Goal: Register for event/course

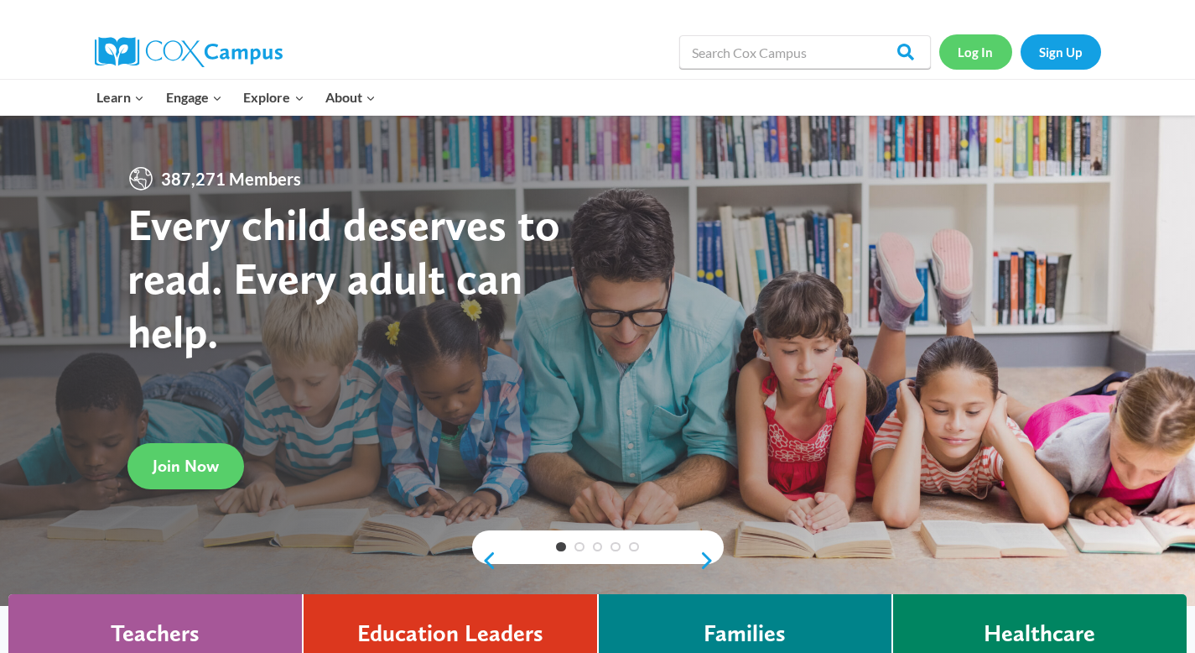
click at [995, 49] on link "Log In" at bounding box center [975, 51] width 73 height 34
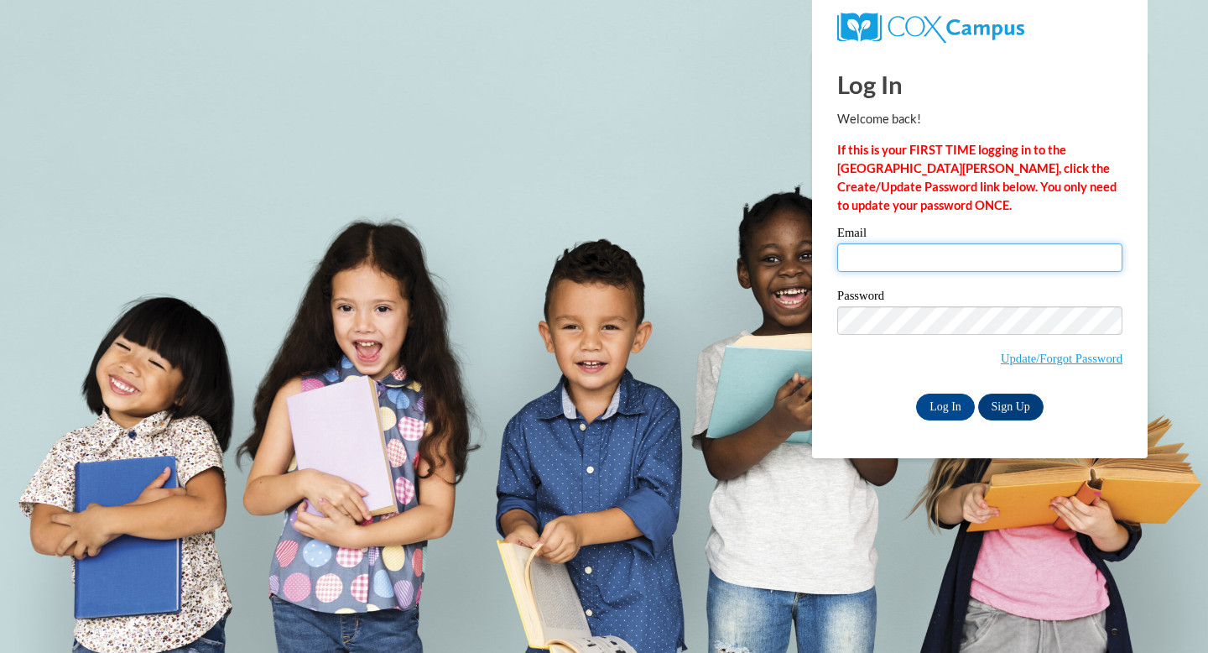
click at [866, 263] on input "Email" at bounding box center [979, 257] width 285 height 29
click at [902, 268] on input "Email" at bounding box center [979, 257] width 285 height 29
type input "rubioargueae@vcu.edu"
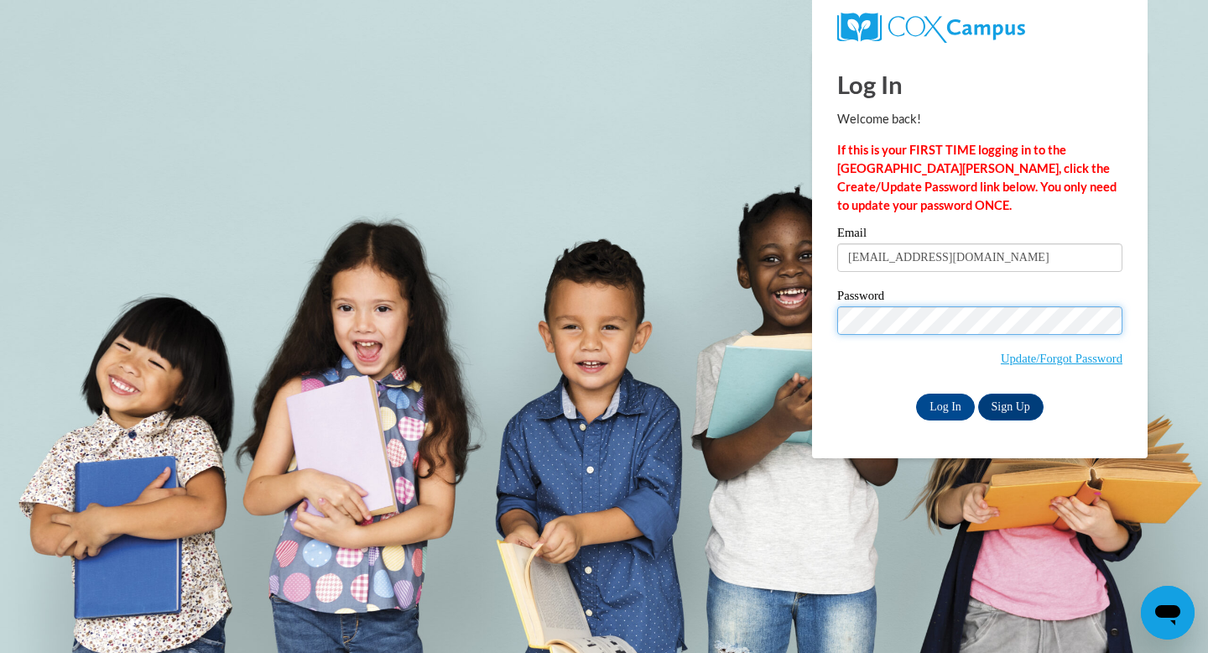
click at [916, 393] on input "Log In" at bounding box center [945, 406] width 59 height 27
click at [953, 402] on input "Log In" at bounding box center [945, 406] width 59 height 27
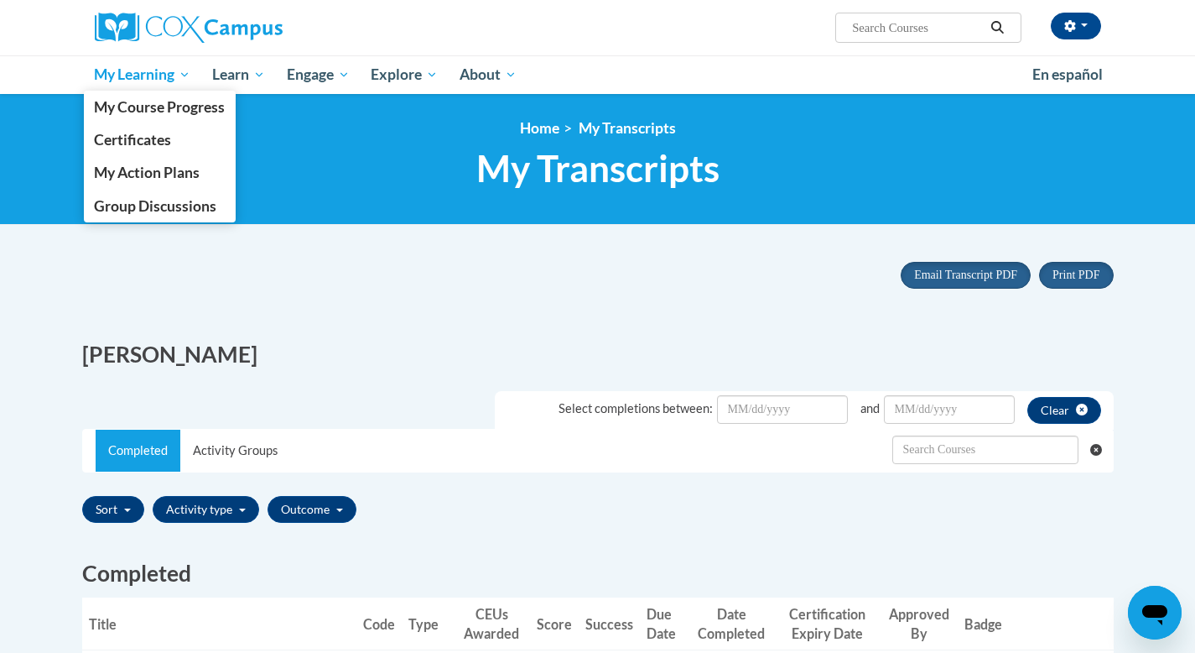
click at [142, 83] on span "My Learning" at bounding box center [142, 75] width 96 height 20
click at [148, 107] on span "My Course Progress" at bounding box center [159, 107] width 131 height 18
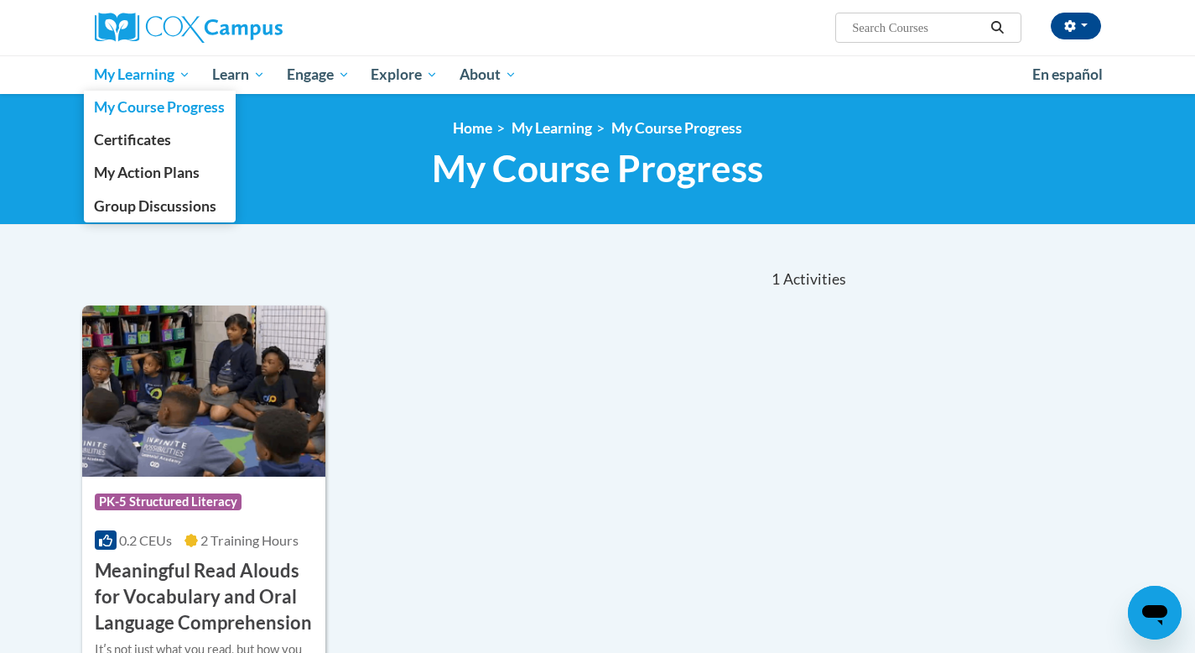
click at [185, 73] on span "My Learning" at bounding box center [142, 75] width 96 height 20
click at [172, 71] on span "My Learning" at bounding box center [142, 75] width 96 height 20
click at [156, 173] on span "My Action Plans" at bounding box center [147, 173] width 106 height 18
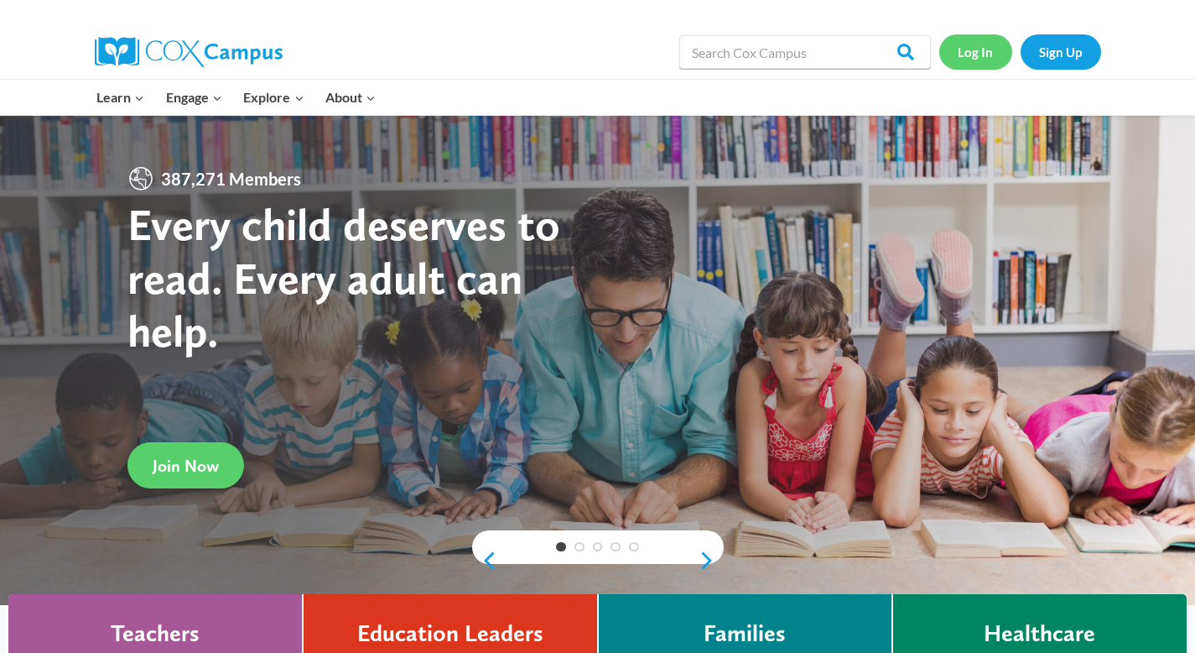
click at [969, 57] on link "Log In" at bounding box center [975, 51] width 73 height 34
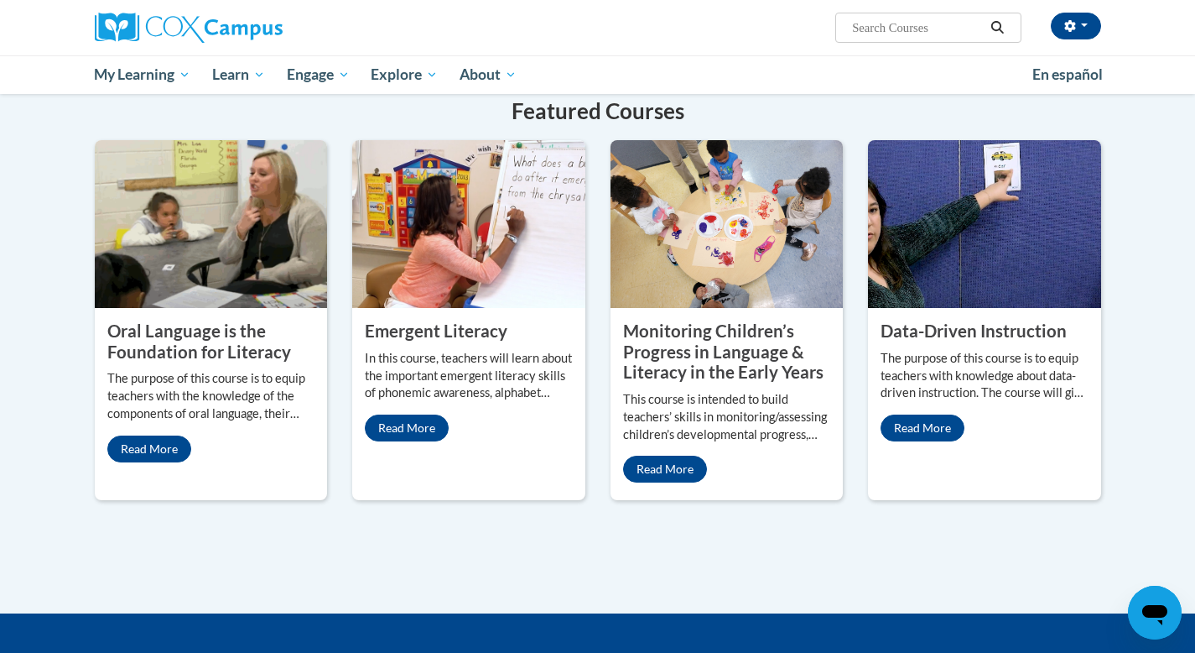
scroll to position [1326, 0]
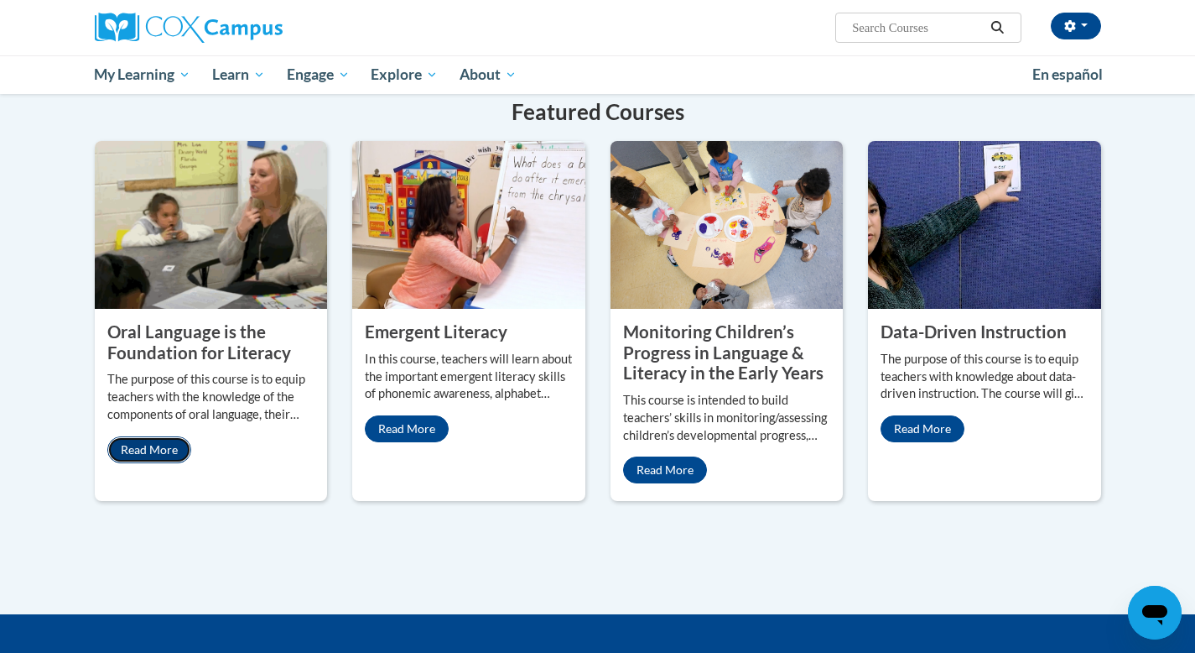
click at [172, 436] on link "Read More" at bounding box center [149, 449] width 84 height 27
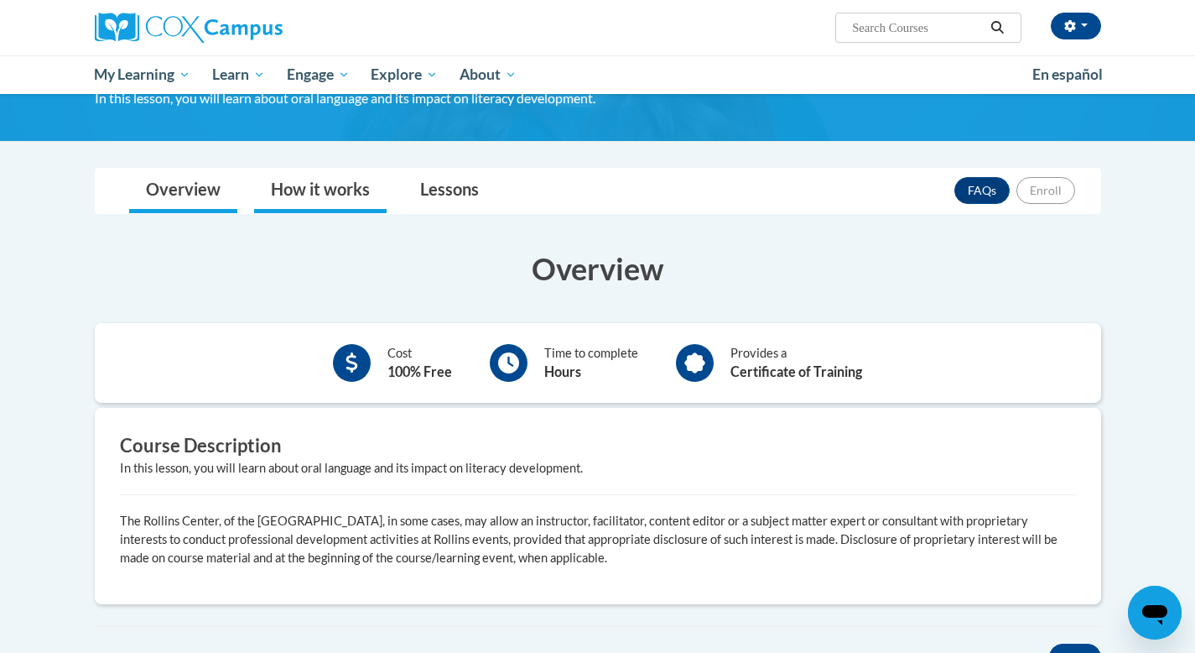
scroll to position [157, 0]
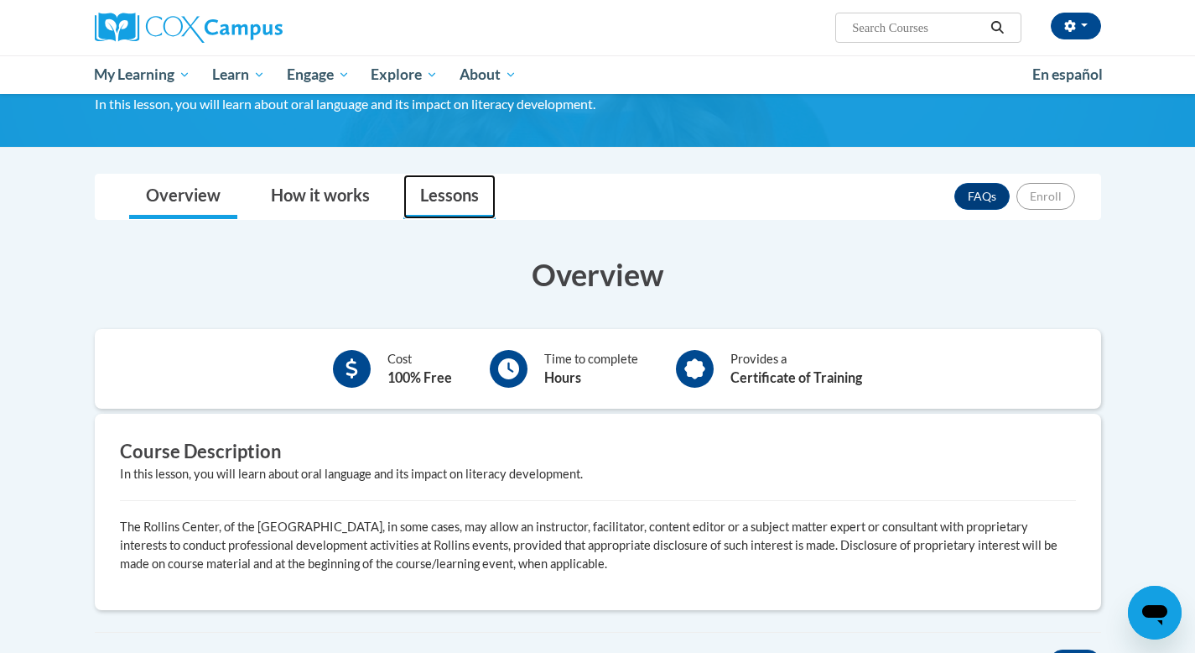
click at [431, 204] on link "Lessons" at bounding box center [449, 196] width 92 height 44
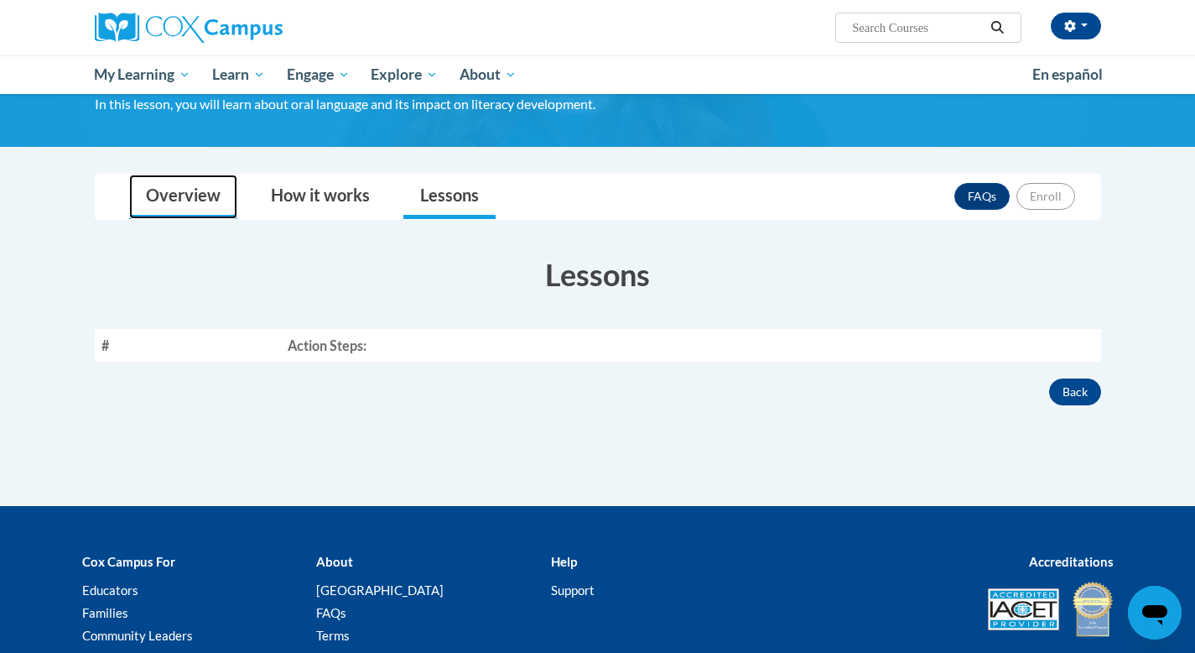
click at [183, 177] on link "Overview" at bounding box center [183, 196] width 108 height 44
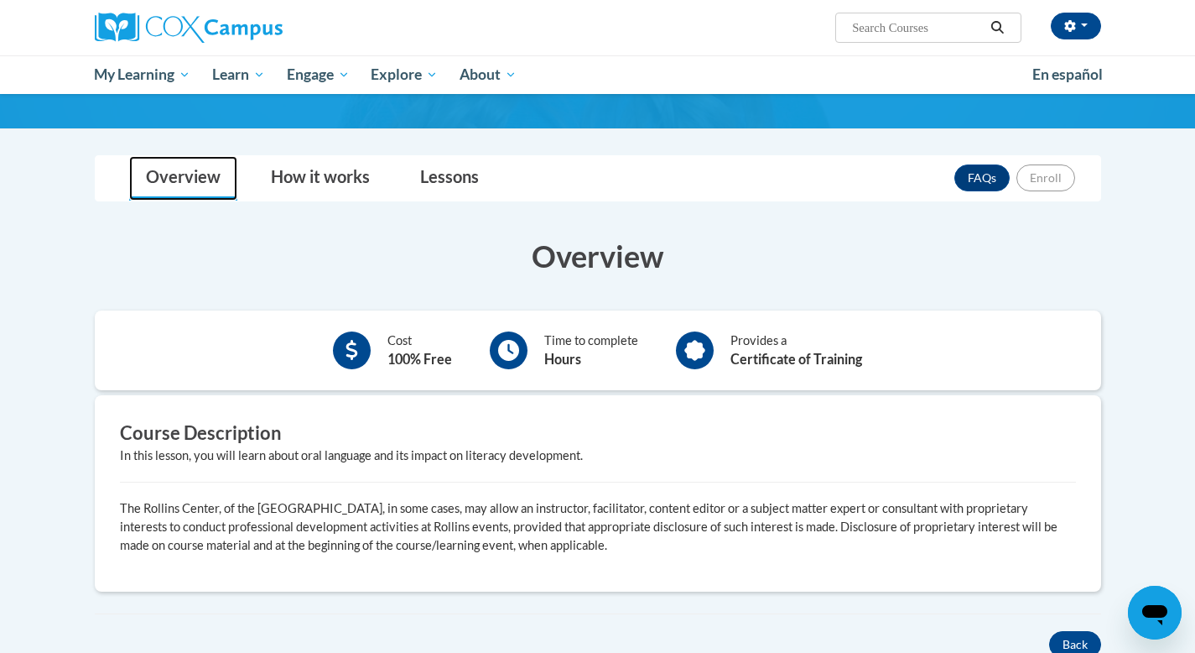
scroll to position [0, 0]
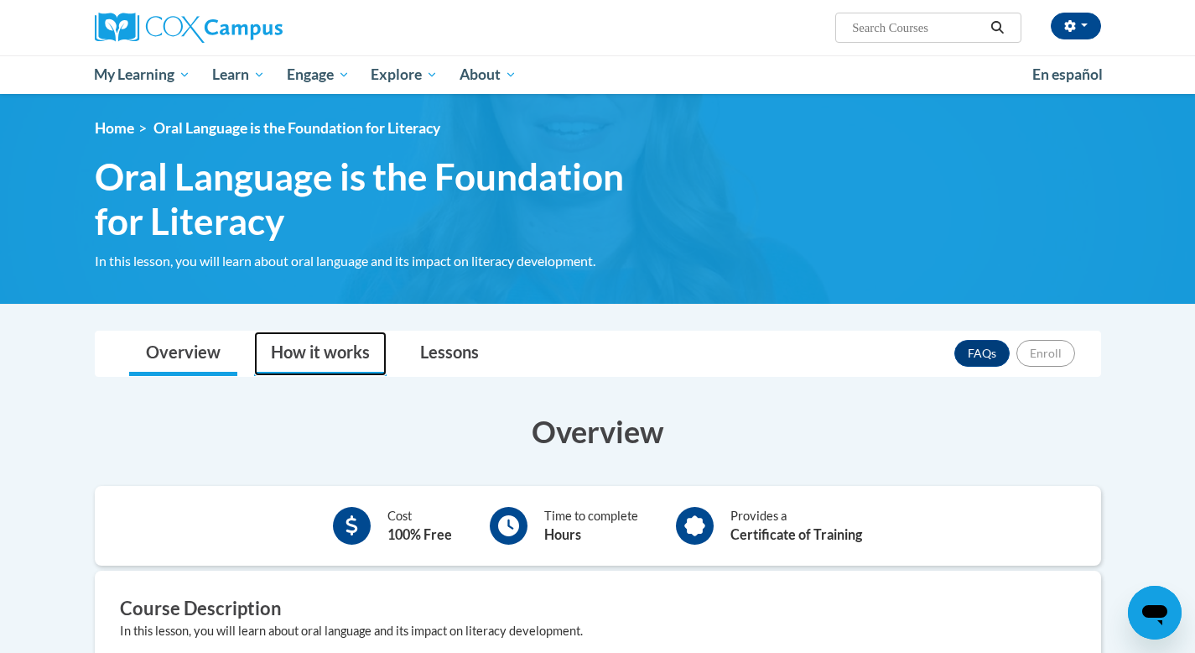
click at [358, 354] on link "How it works" at bounding box center [320, 353] width 133 height 44
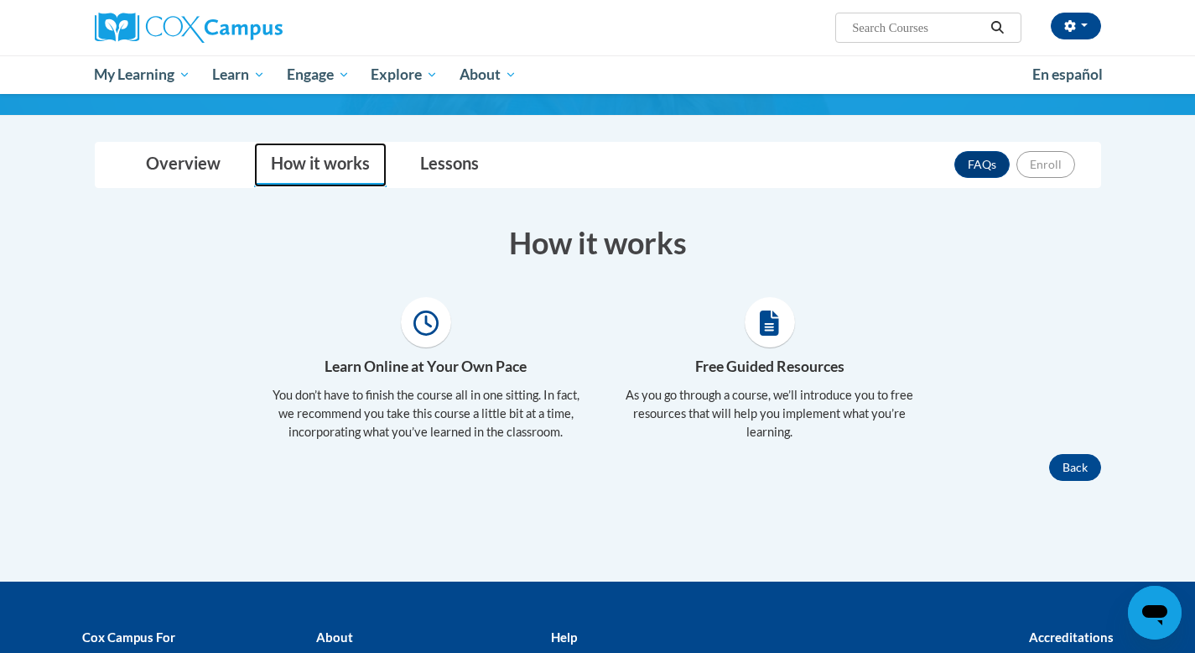
scroll to position [305, 0]
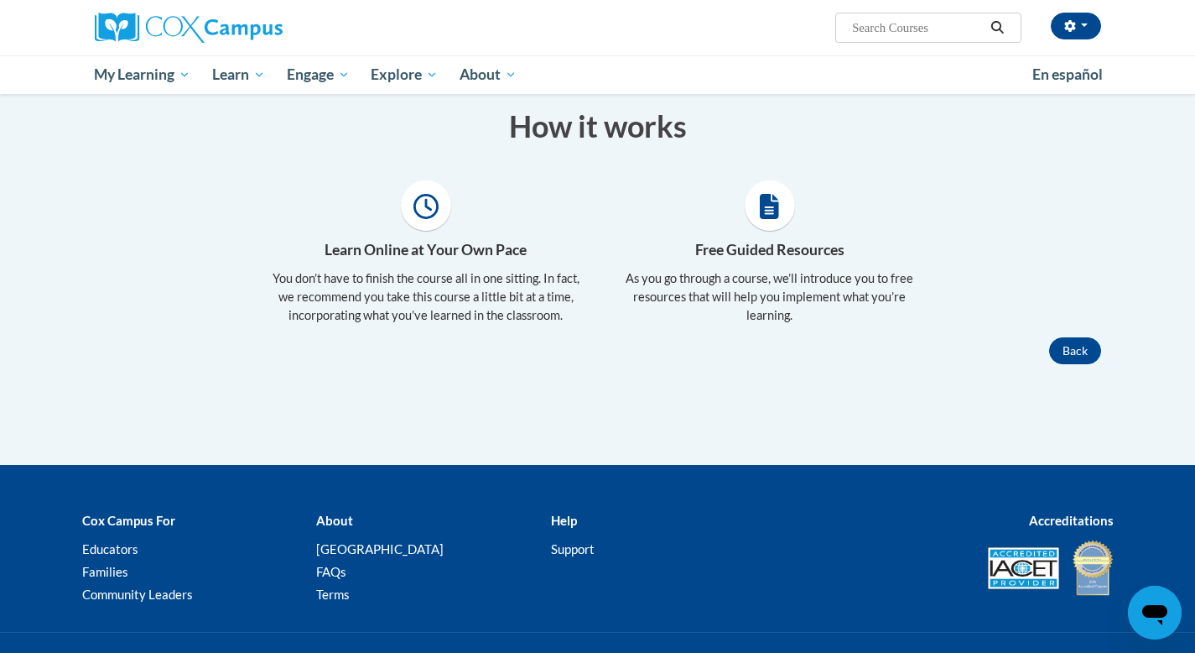
click at [420, 226] on span at bounding box center [426, 205] width 50 height 50
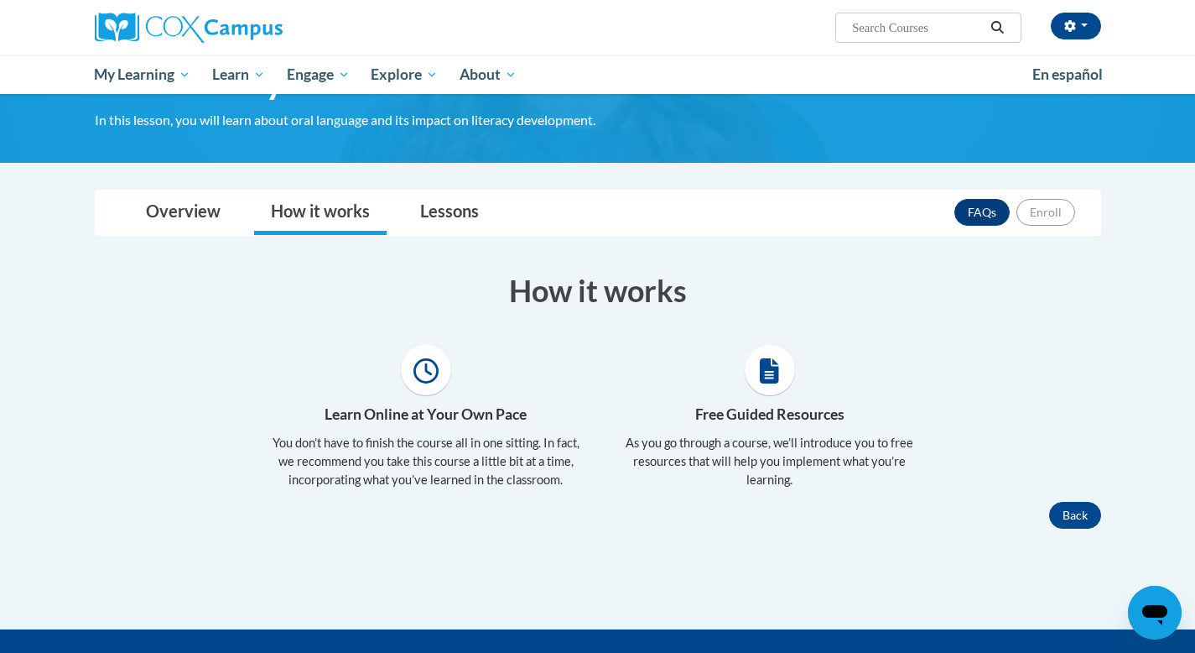
scroll to position [0, 0]
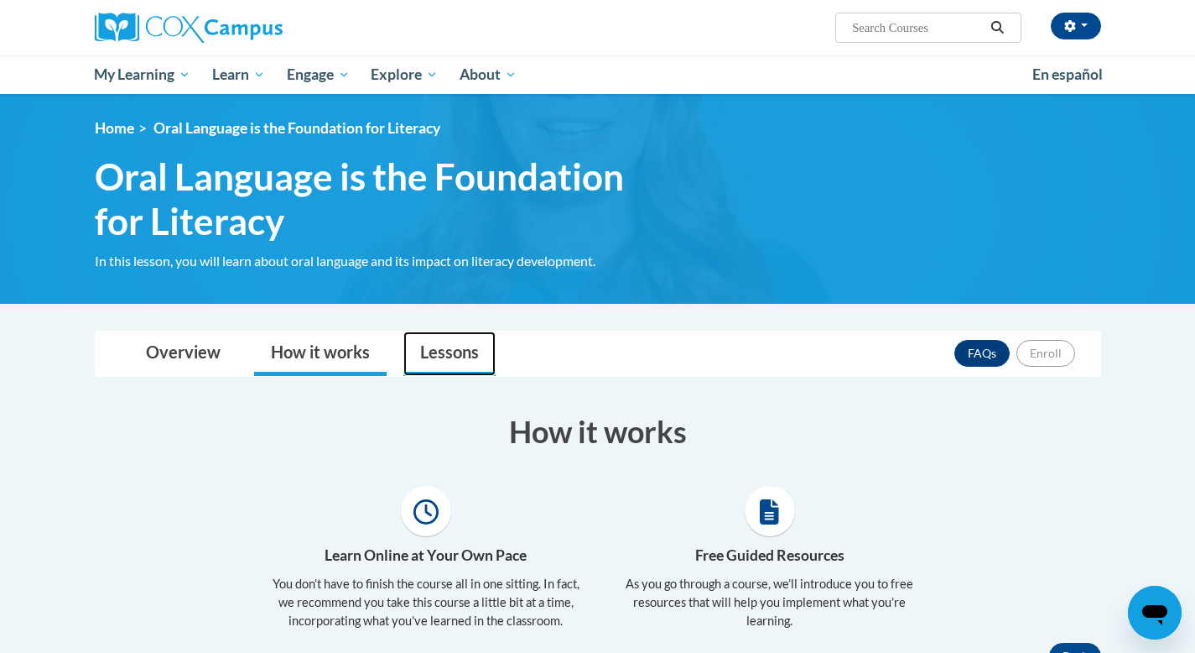
click at [446, 353] on link "Lessons" at bounding box center [449, 353] width 92 height 44
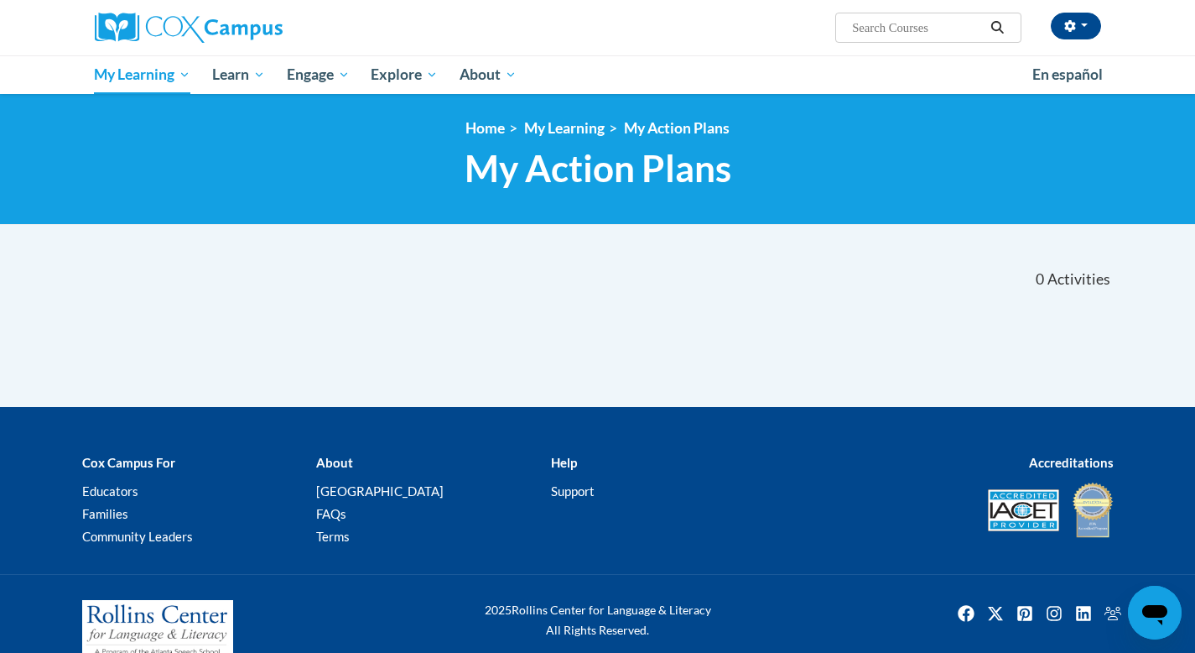
click at [871, 30] on input "Search..." at bounding box center [918, 28] width 134 height 20
type input "oral"
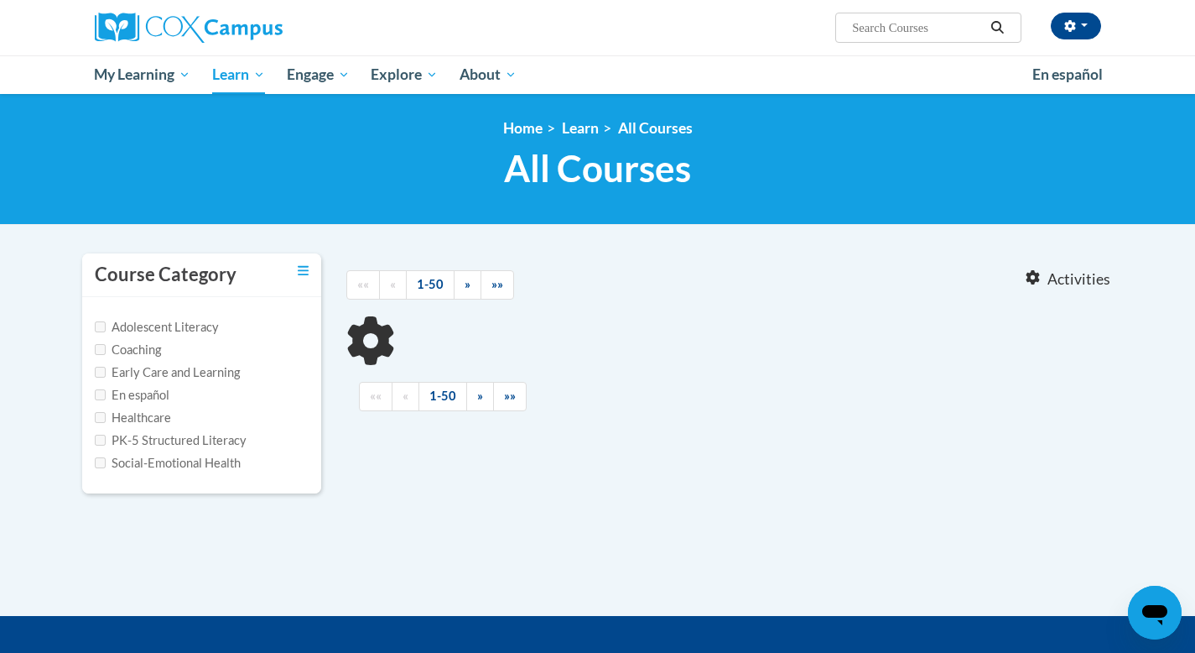
type input "oral"
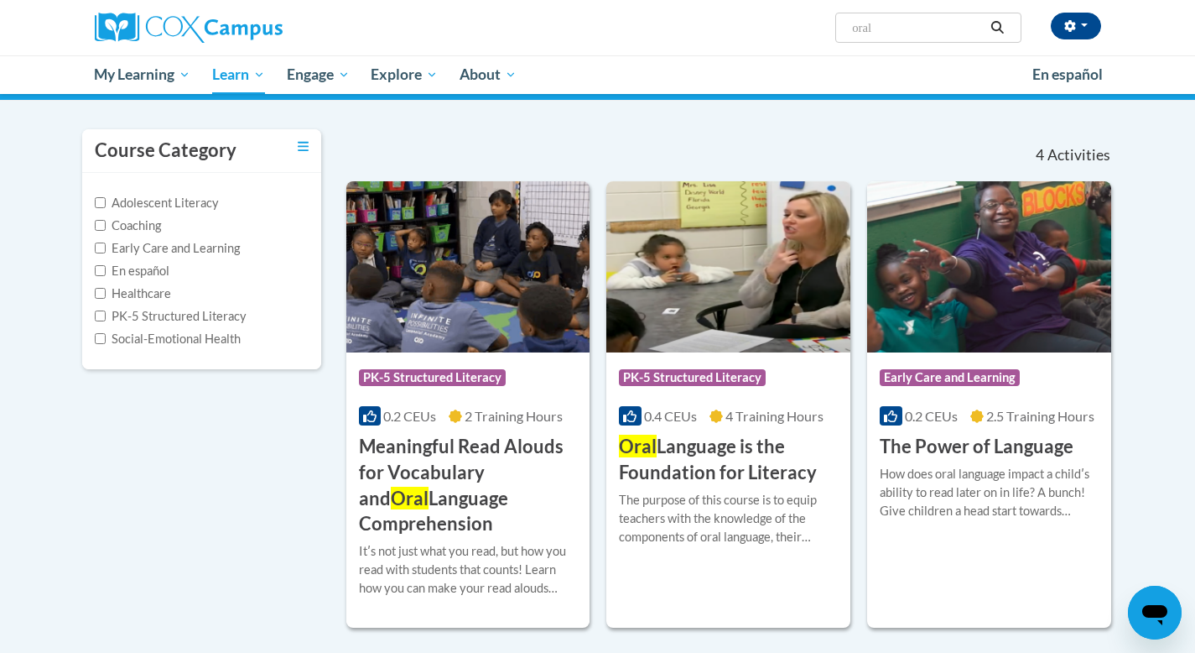
scroll to position [143, 0]
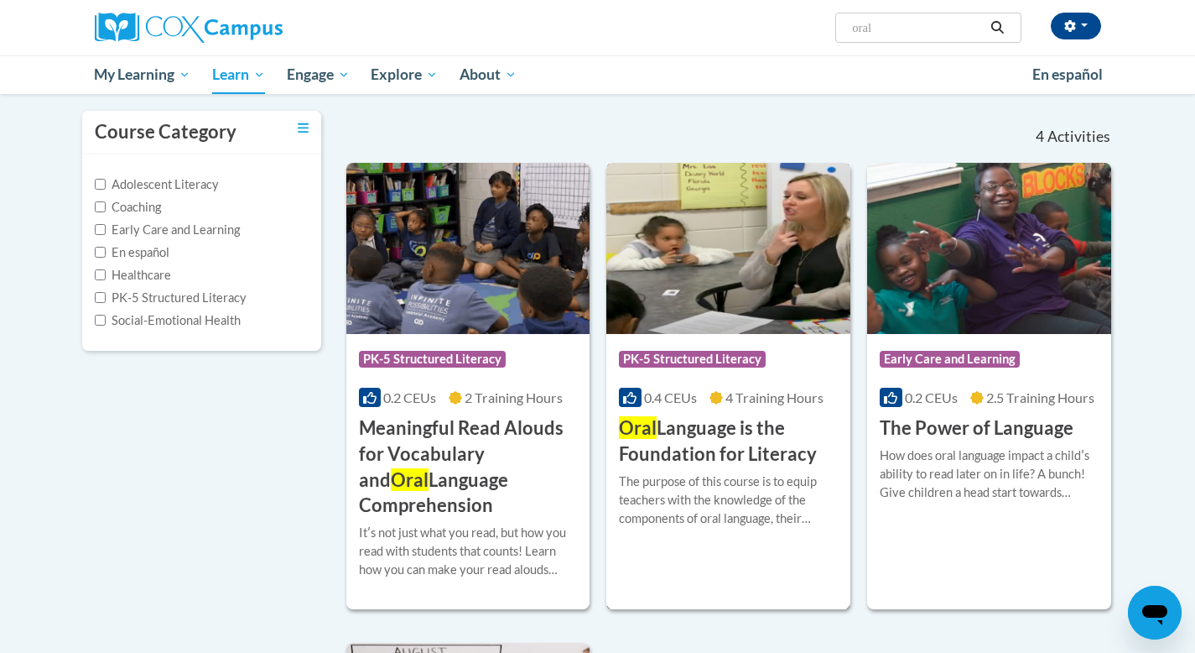
click at [666, 448] on h3 "Oral Language is the Foundation for Literacy" at bounding box center [728, 441] width 219 height 52
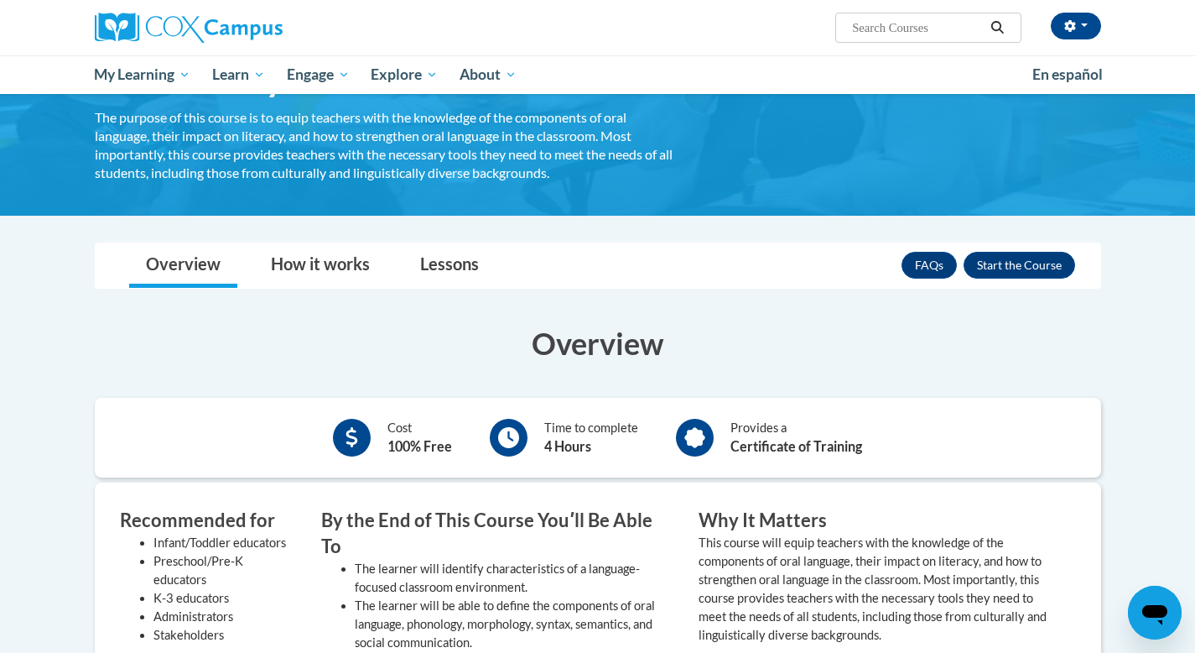
scroll to position [159, 0]
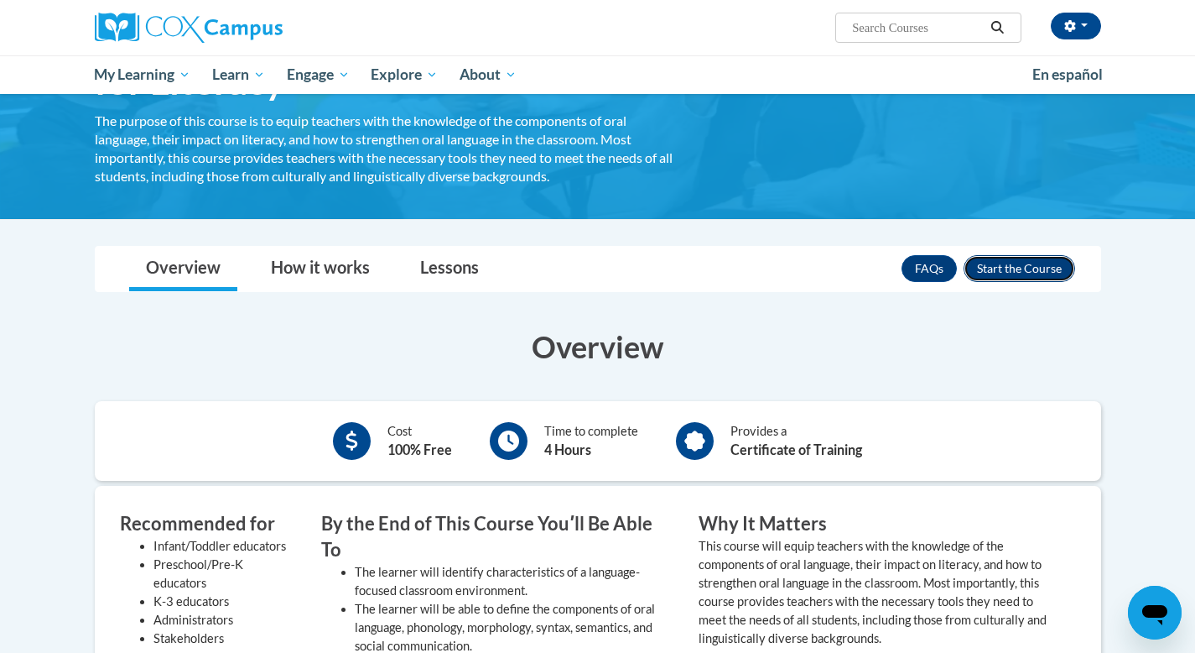
click at [989, 270] on button "Enroll" at bounding box center [1020, 268] width 112 height 27
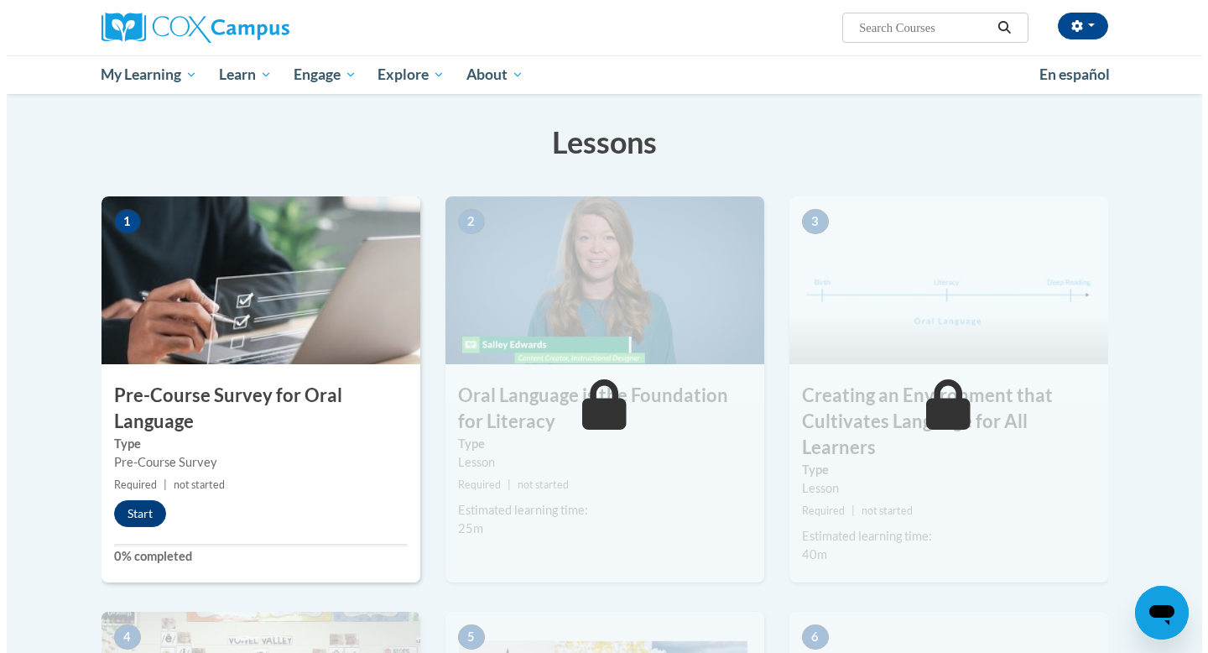
scroll to position [248, 0]
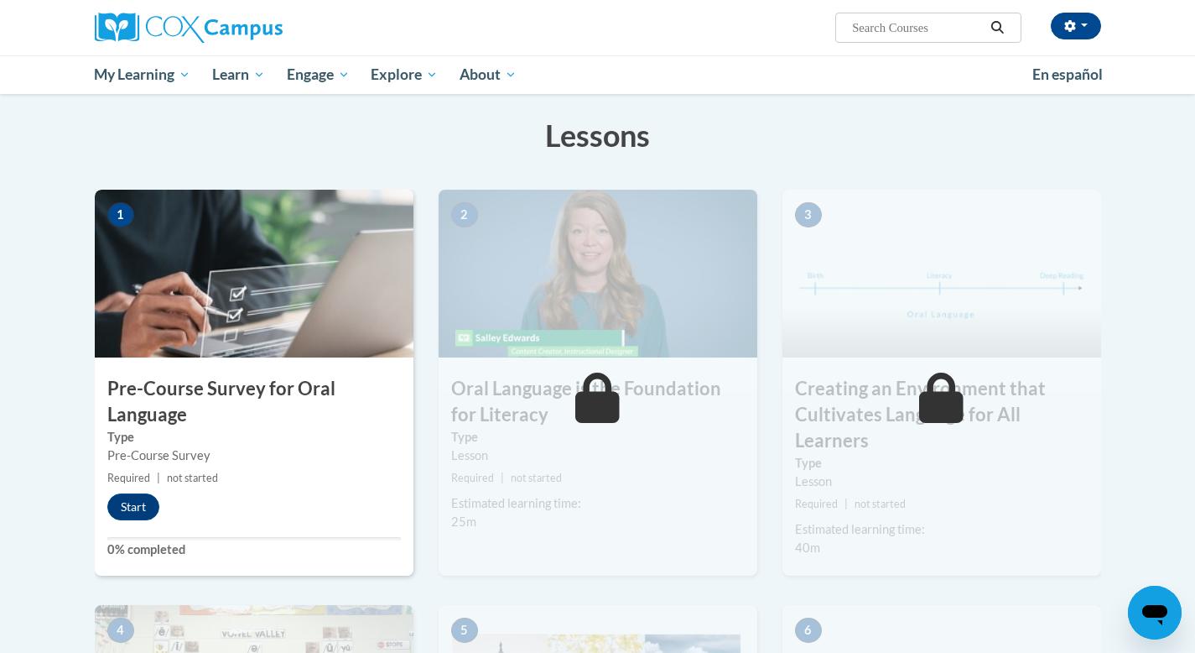
click at [150, 480] on small "Required | not started" at bounding box center [254, 478] width 319 height 18
click at [141, 502] on button "Start" at bounding box center [133, 506] width 52 height 27
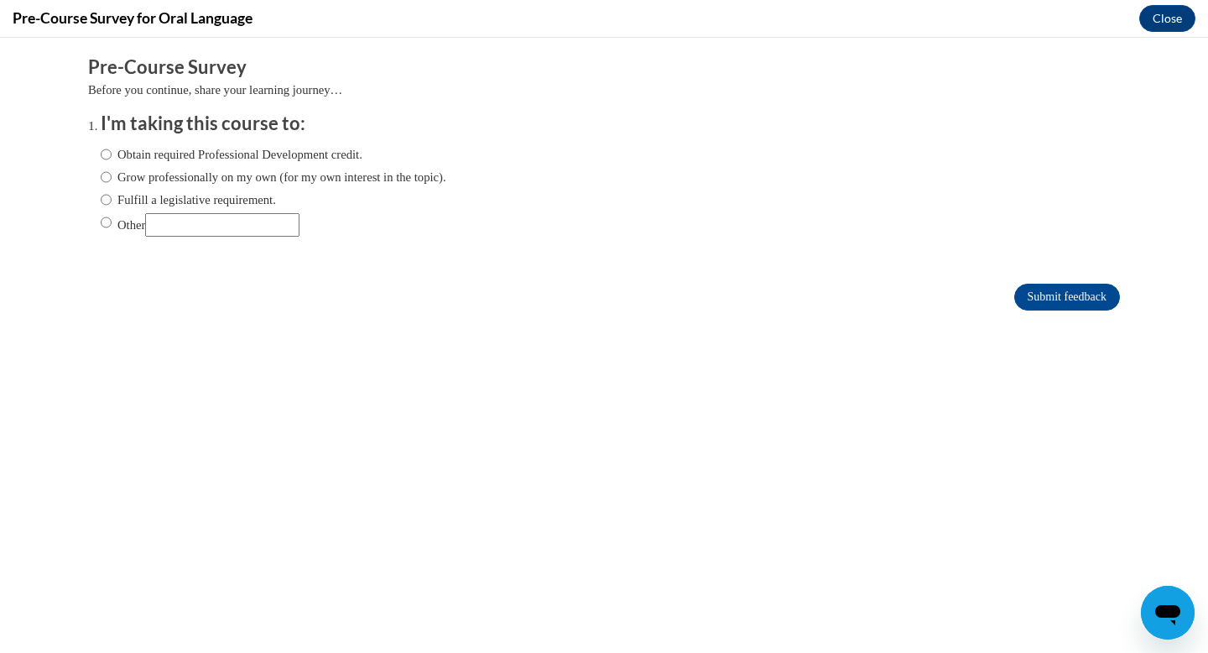
scroll to position [0, 0]
click at [101, 175] on input "Grow professionally on my own (for my own interest in the topic)." at bounding box center [106, 177] width 11 height 18
radio input "true"
click at [101, 167] on div "Obtain required Professional Development credit. Grow professionally on my own …" at bounding box center [274, 191] width 346 height 108
click at [101, 151] on input "Obtain required Professional Development credit." at bounding box center [106, 154] width 11 height 18
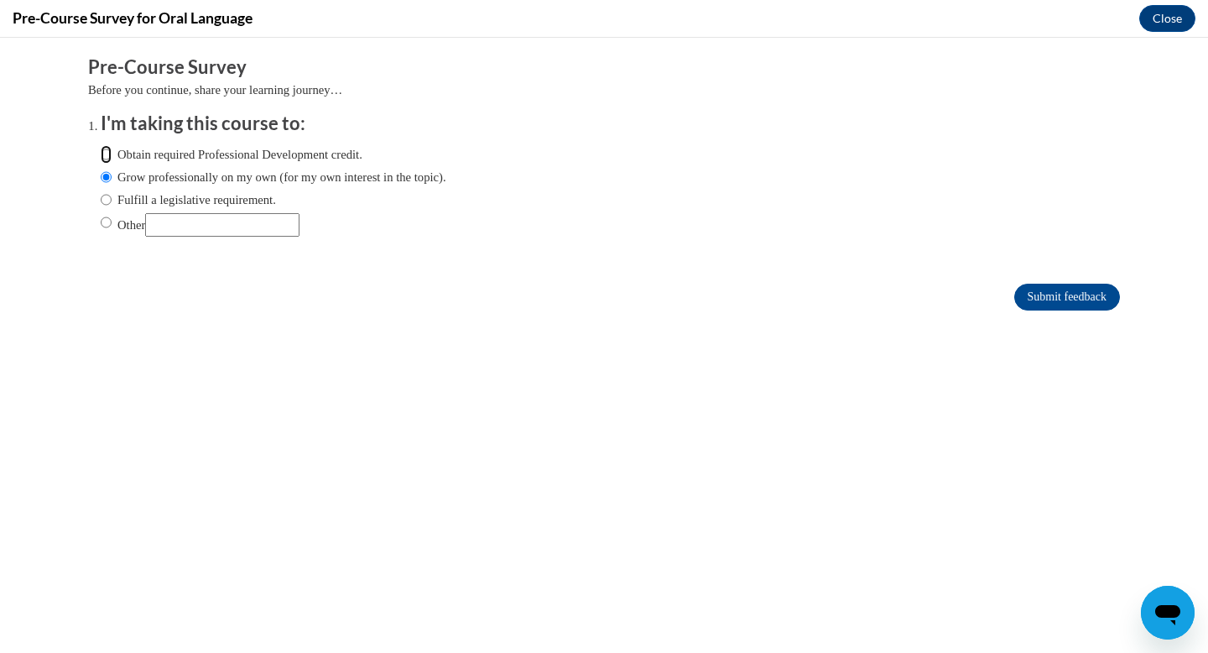
radio input "true"
click at [103, 199] on label "Fulfill a legislative requirement." at bounding box center [188, 199] width 175 height 18
click at [103, 199] on input "Fulfill a legislative requirement." at bounding box center [106, 199] width 11 height 18
radio input "true"
click at [101, 179] on input "Grow professionally on my own (for my own interest in the topic)." at bounding box center [106, 177] width 11 height 18
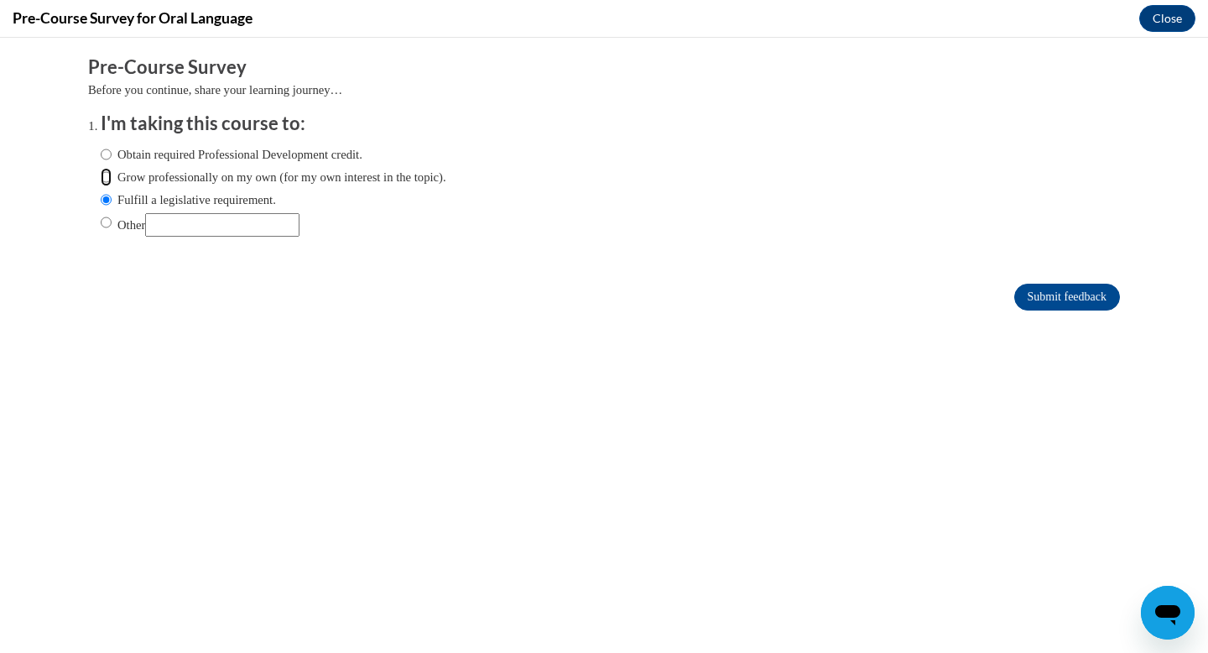
radio input "true"
click at [88, 153] on ol "I'm taking this course to: Obtain required Professional Development credit. Gro…" at bounding box center [604, 187] width 1032 height 152
click at [1021, 295] on input "Submit feedback" at bounding box center [1067, 297] width 106 height 27
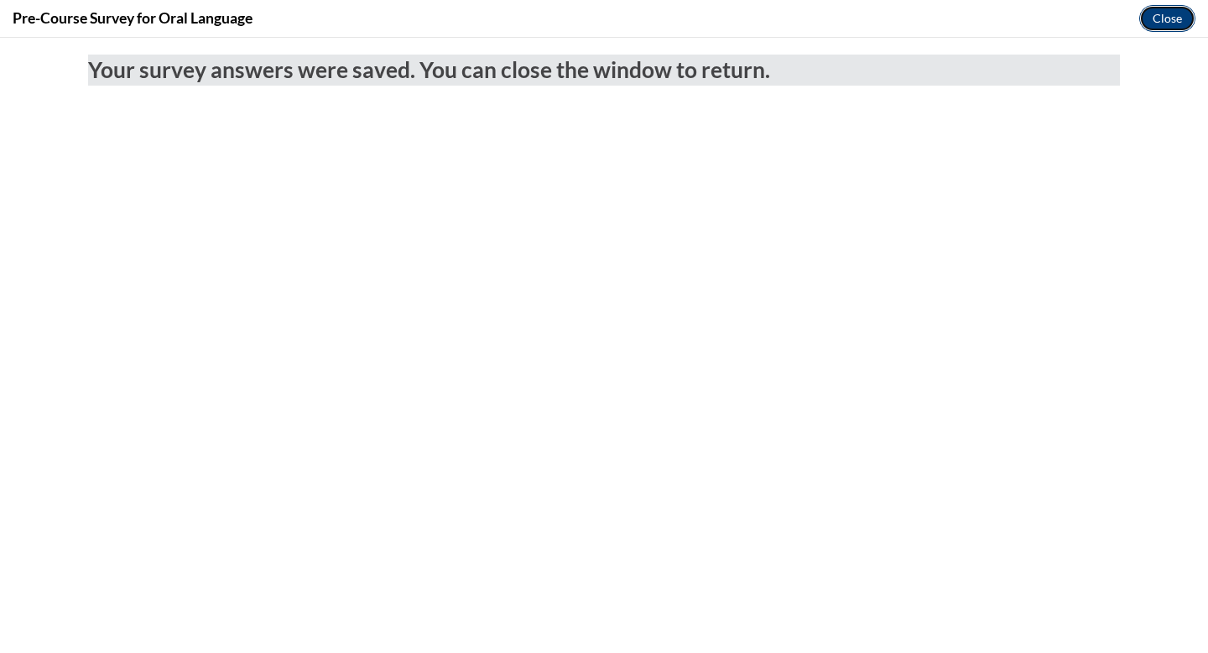
click at [1160, 23] on button "Close" at bounding box center [1167, 18] width 56 height 27
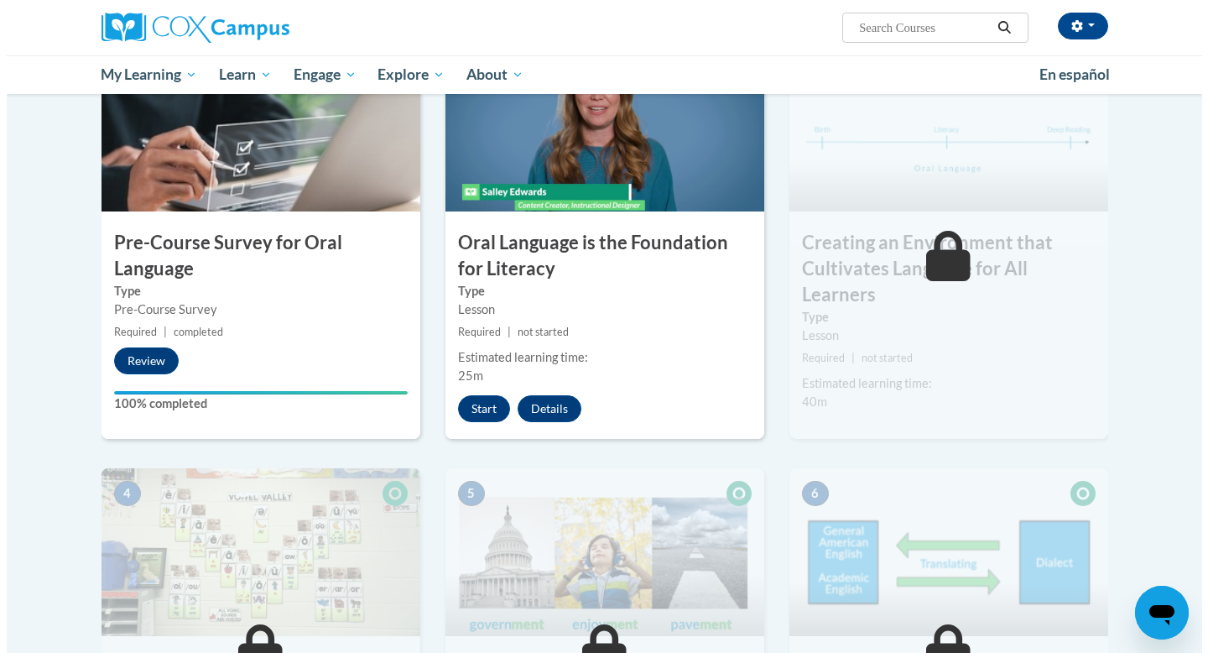
scroll to position [390, 0]
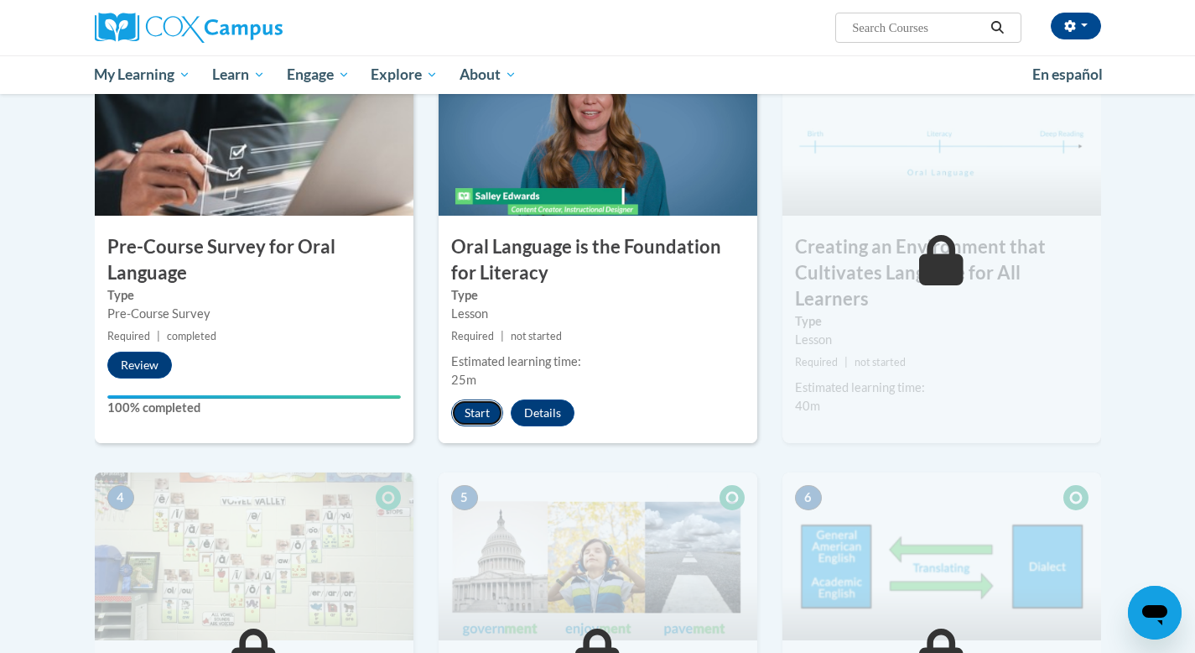
click at [483, 402] on button "Start" at bounding box center [477, 412] width 52 height 27
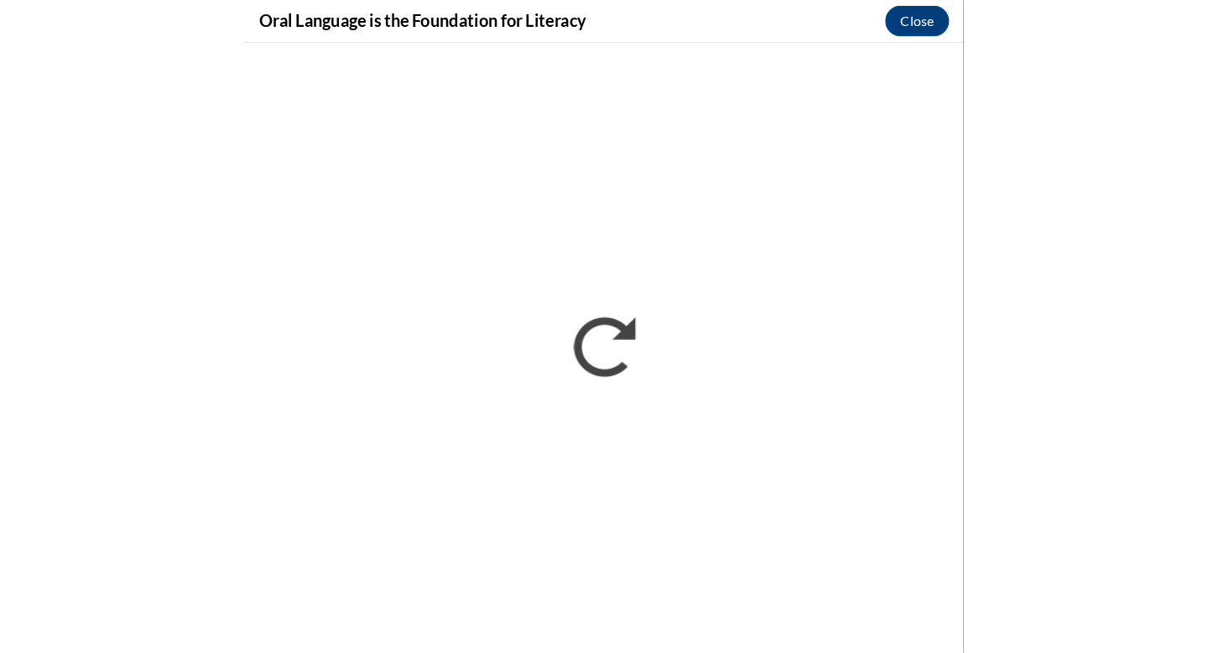
scroll to position [419, 0]
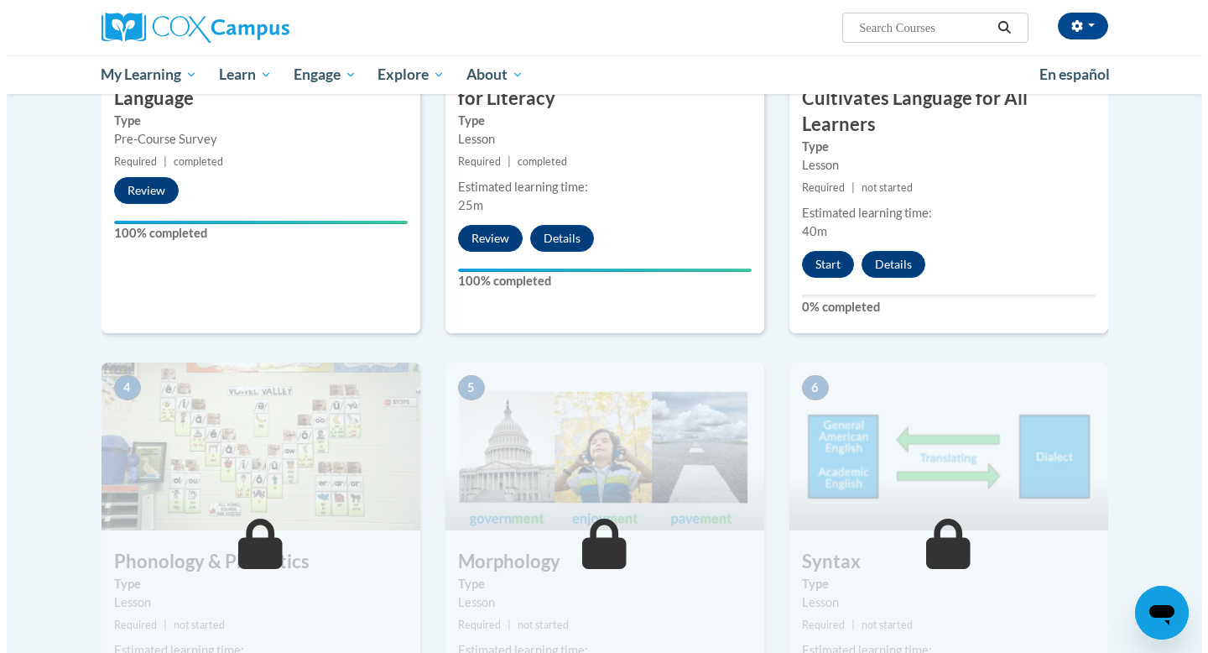
scroll to position [562, 0]
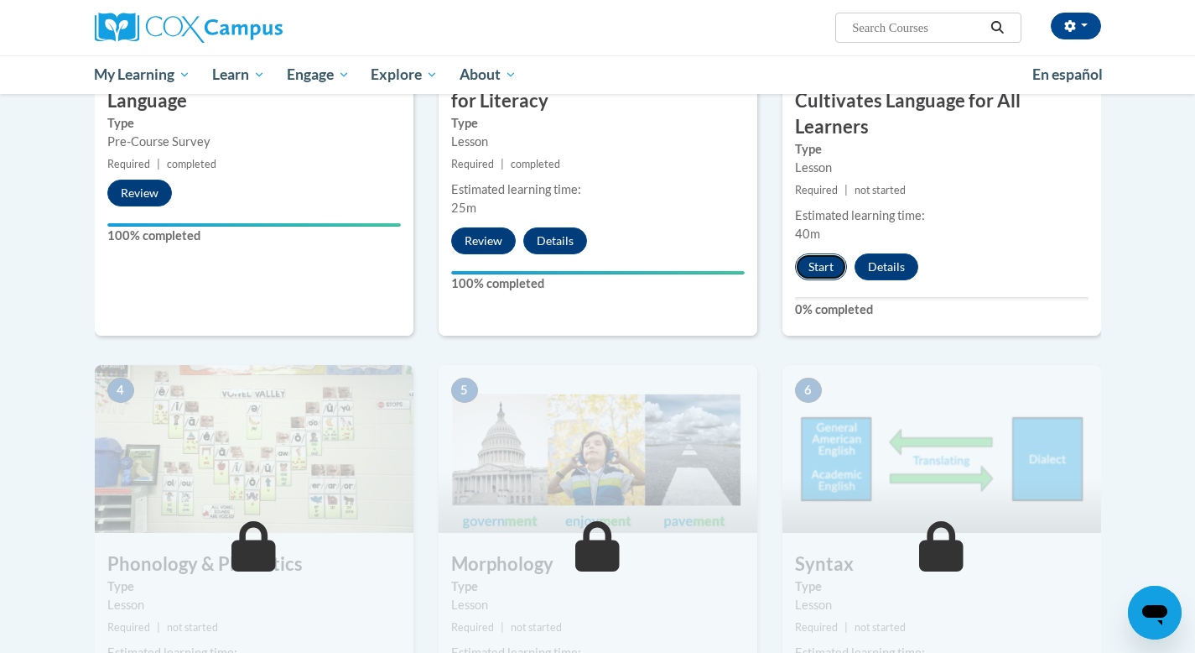
click at [824, 273] on button "Start" at bounding box center [821, 266] width 52 height 27
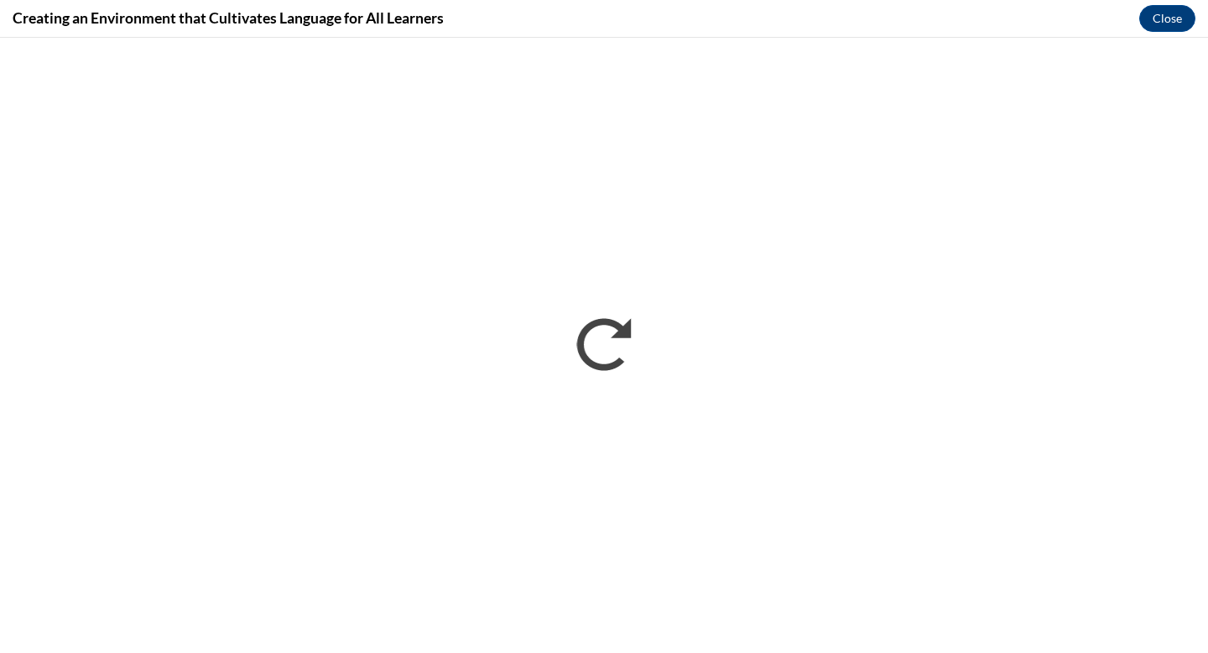
scroll to position [0, 0]
